Goal: Information Seeking & Learning: Learn about a topic

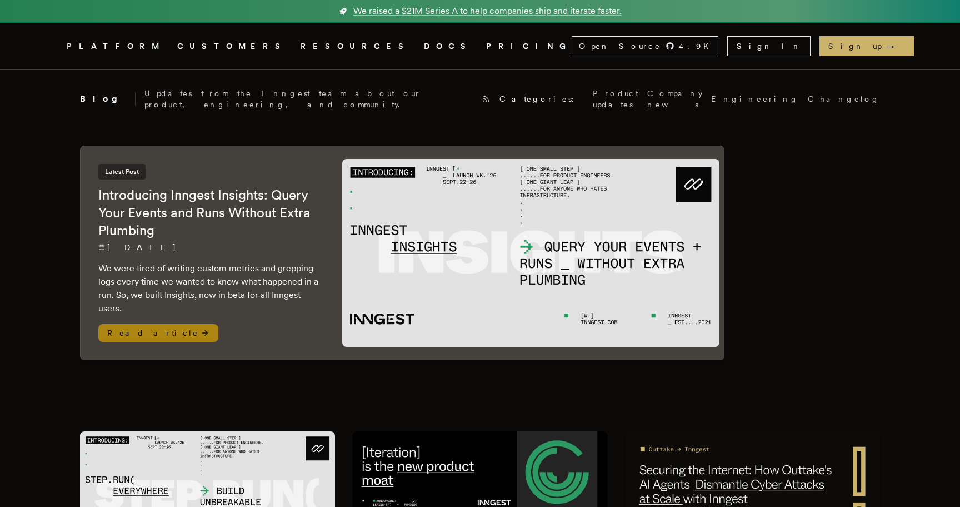
click at [194, 247] on div "Latest Post Introducing Inngest Insights: Query Your Events and Runs Without Ex…" at bounding box center [209, 239] width 222 height 151
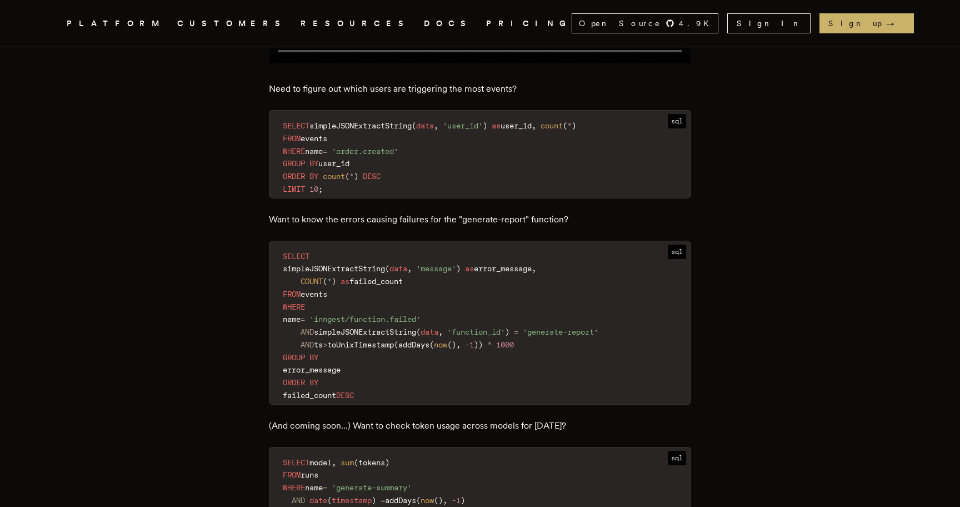
scroll to position [943, 0]
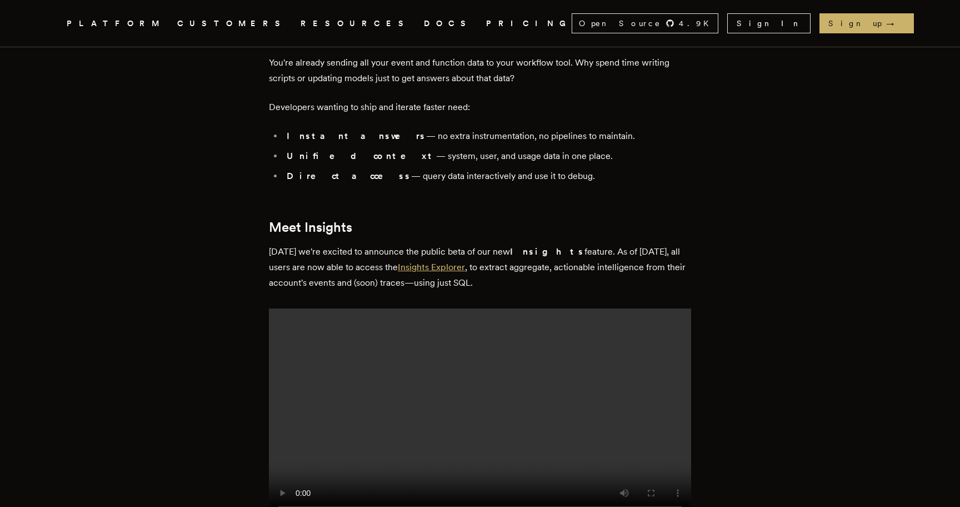
click at [398, 262] on link "Insights Explorer" at bounding box center [431, 267] width 67 height 11
